Goal: Information Seeking & Learning: Learn about a topic

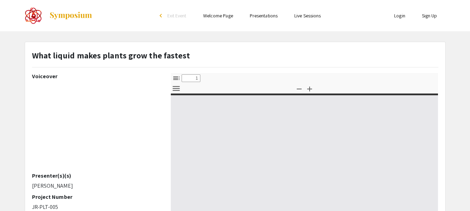
select select "custom"
type input "0"
select select "custom"
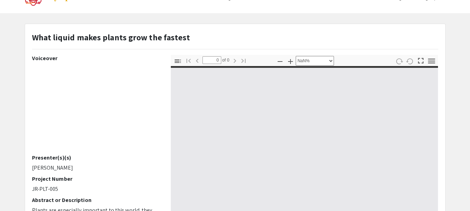
scroll to position [34, 0]
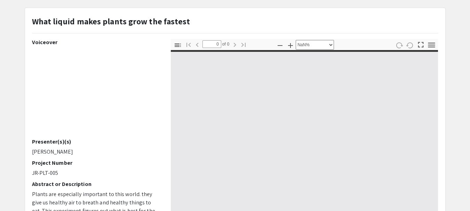
type input "1"
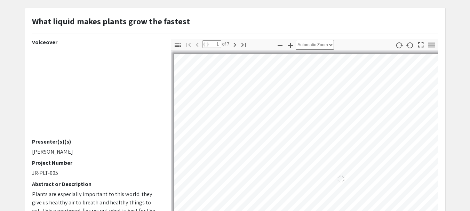
select select "auto"
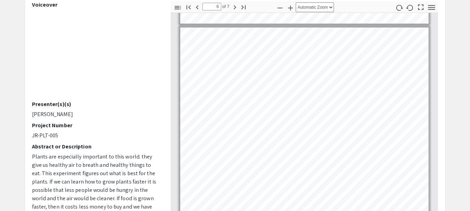
scroll to position [927, 0]
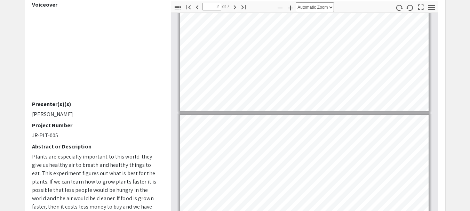
type input "1"
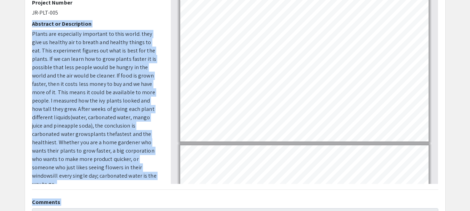
scroll to position [220, 0]
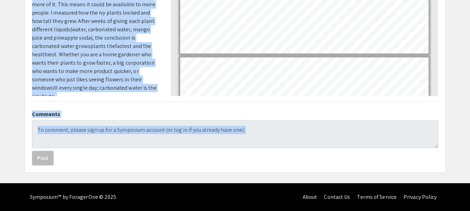
drag, startPoint x: 34, startPoint y: 86, endPoint x: 128, endPoint y: 86, distance: 93.5
copy div "Abstract or Description Plants are especially important to this world. they giv…"
